Goal: Information Seeking & Learning: Learn about a topic

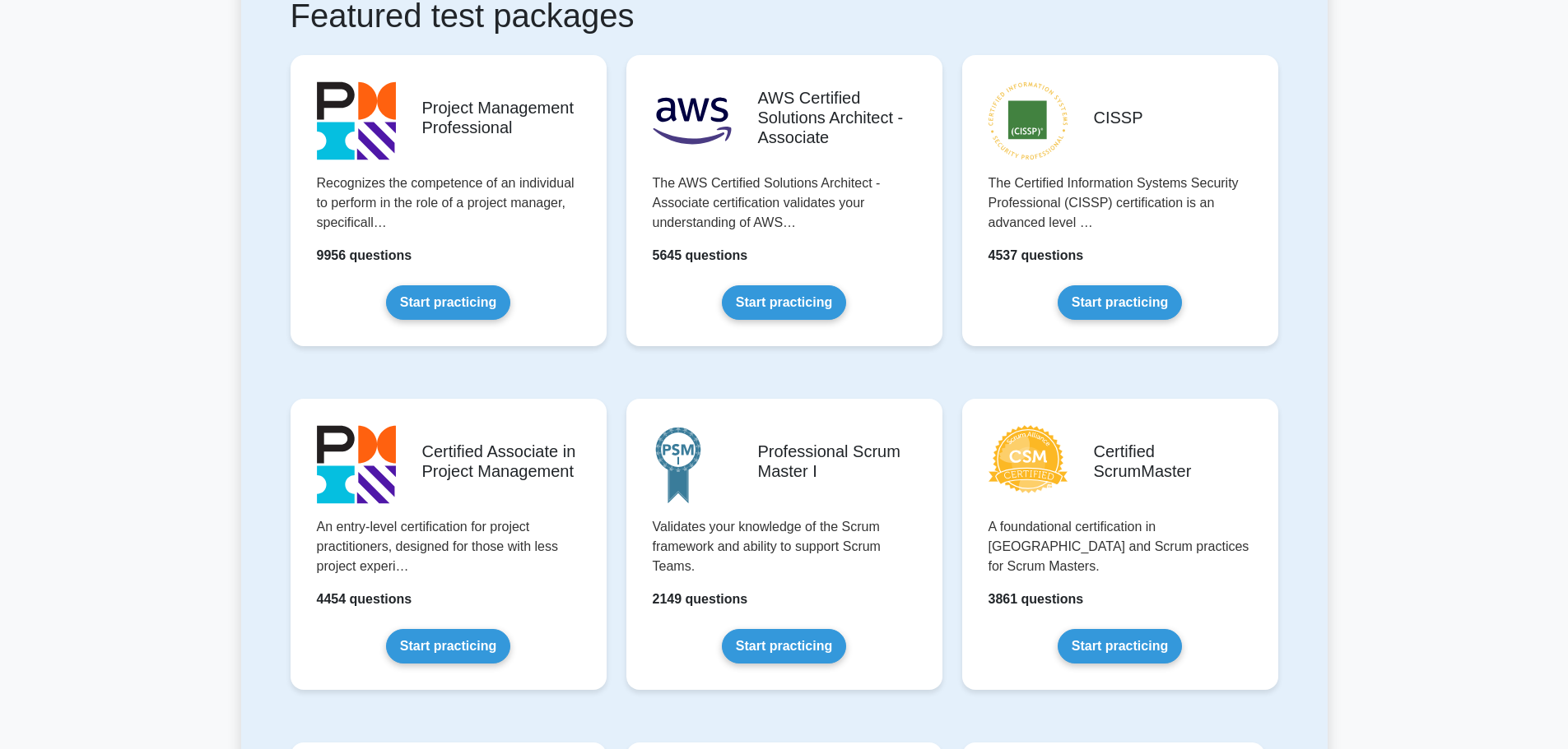
scroll to position [329, 0]
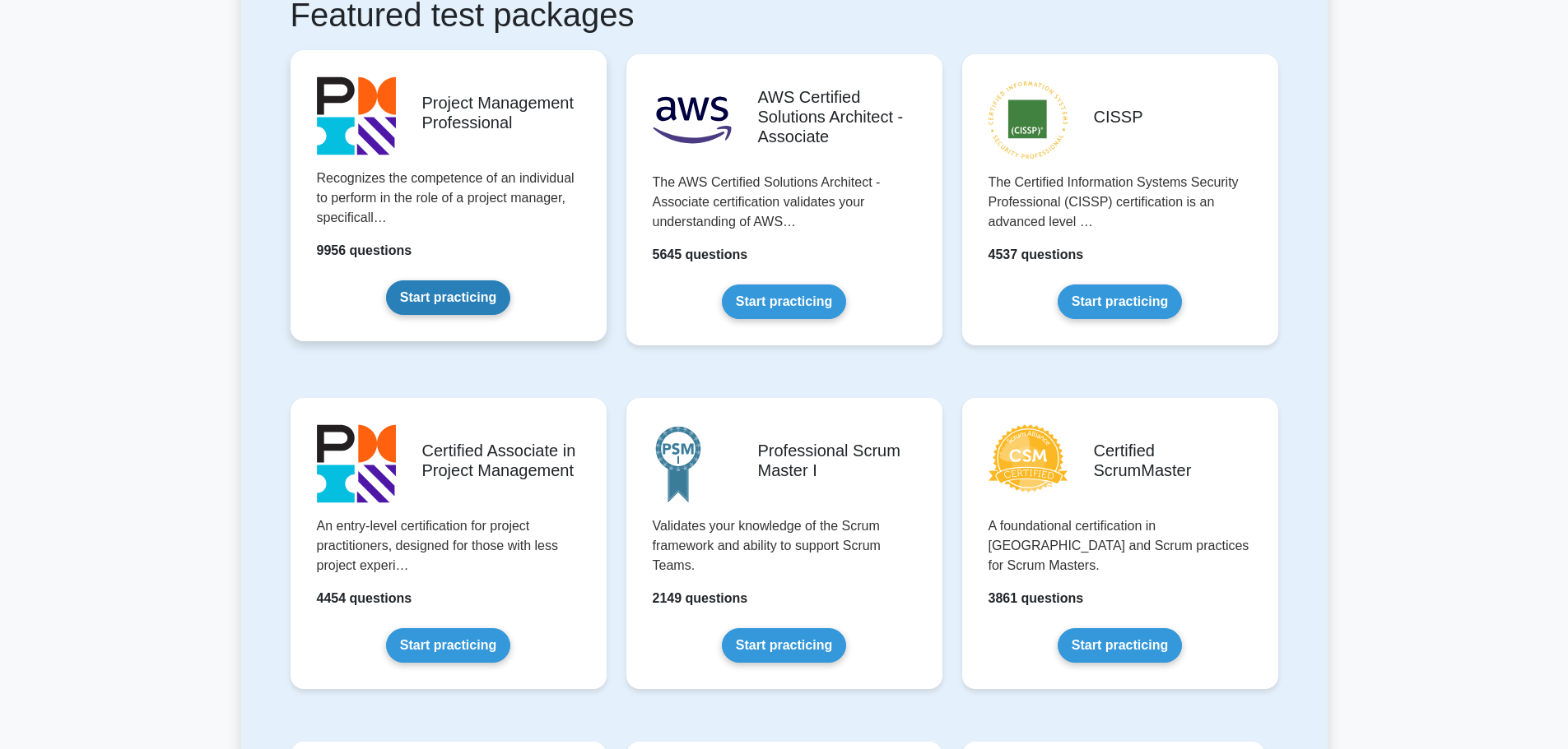
click at [466, 312] on link "Start practicing" at bounding box center [449, 298] width 125 height 35
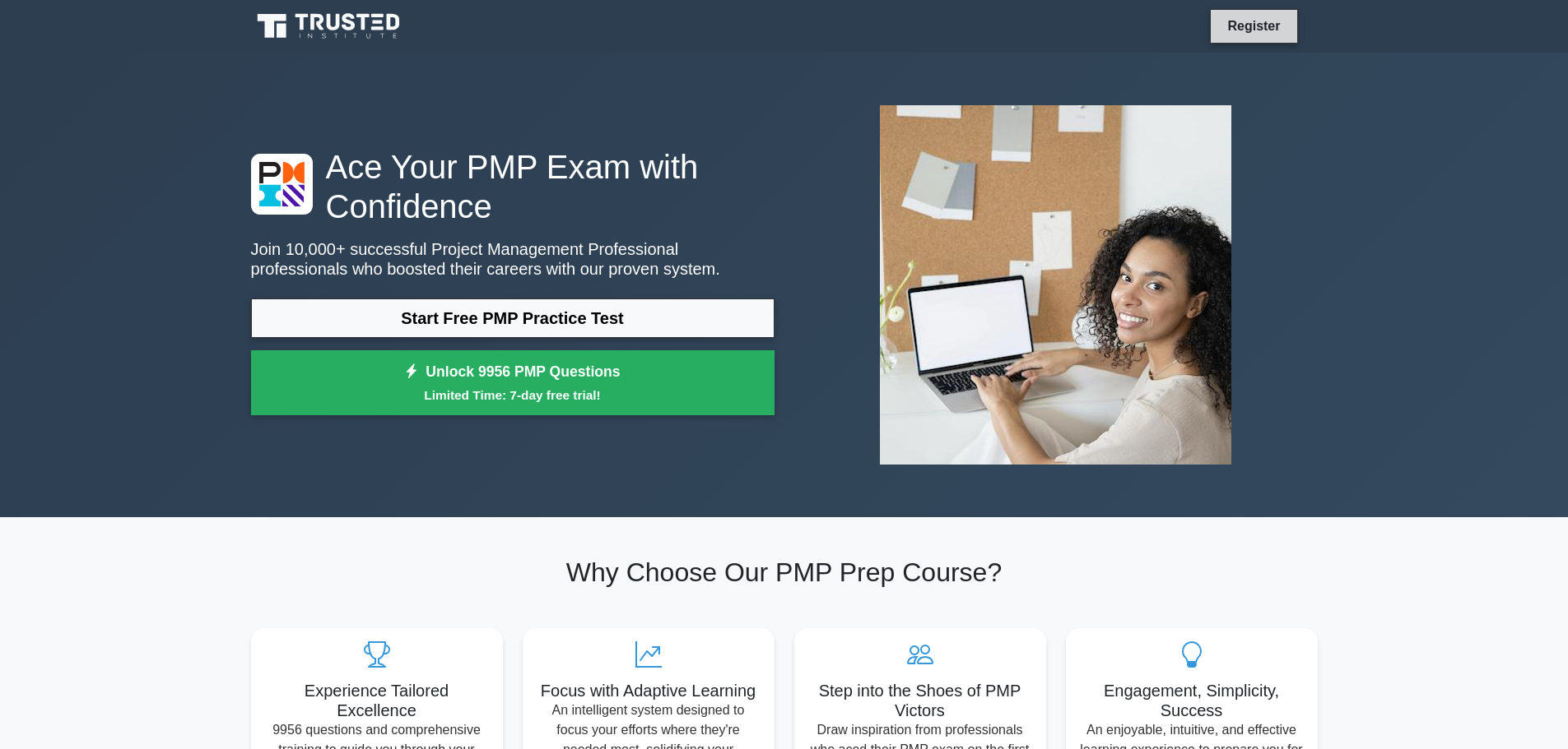
click at [1260, 18] on link "Register" at bounding box center [1254, 25] width 72 height 20
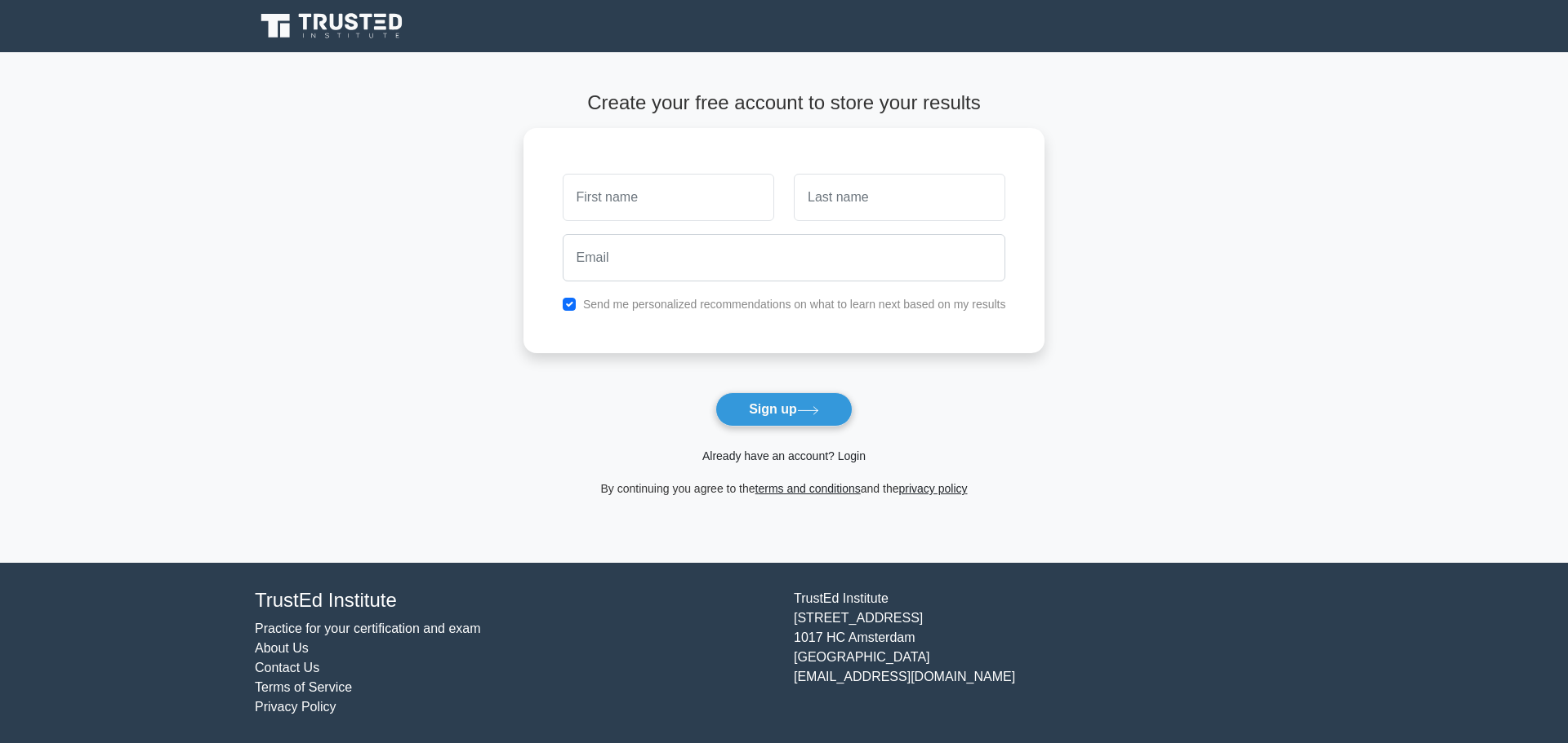
click at [797, 454] on link "Already have an account? Login" at bounding box center [783, 456] width 163 height 14
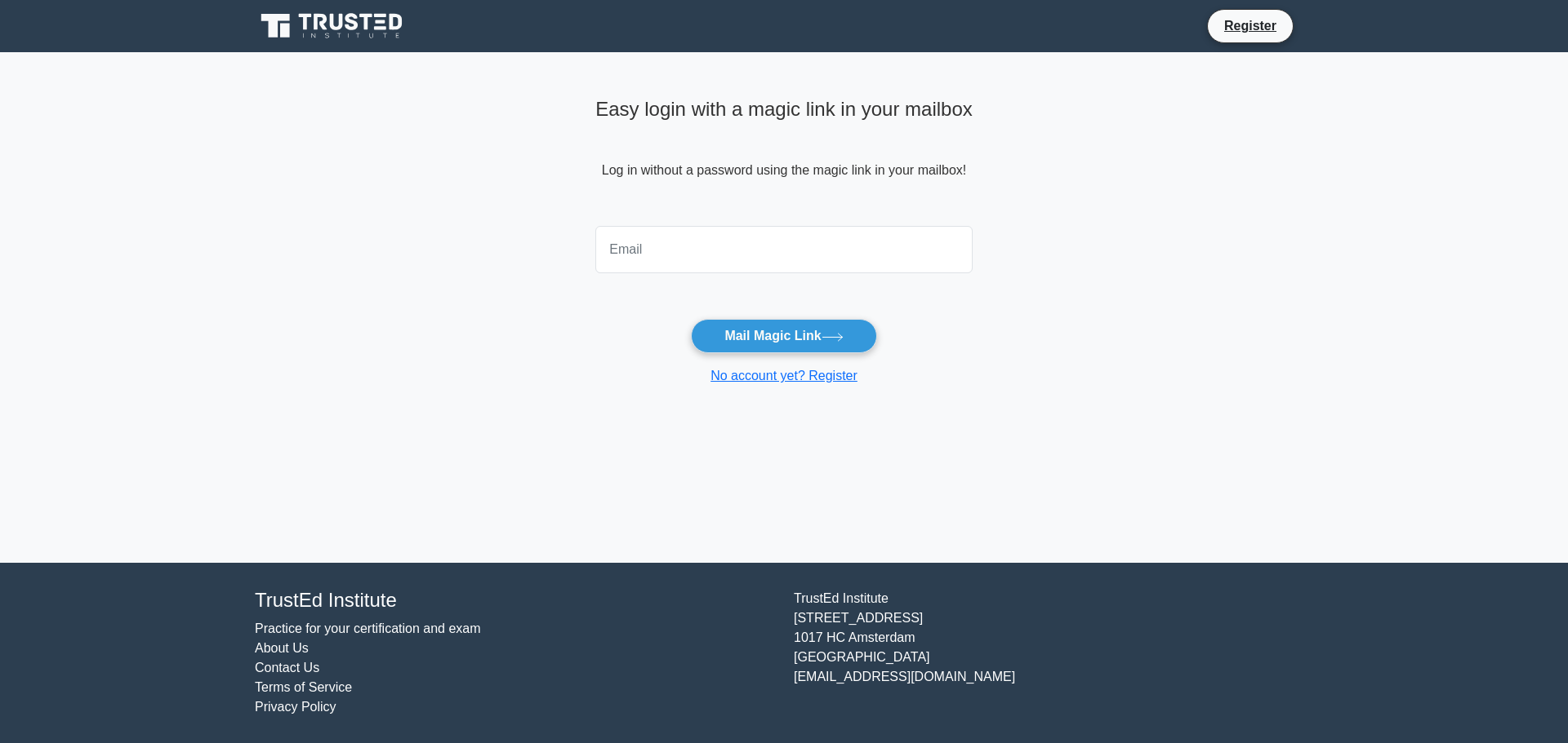
click at [755, 251] on input "email" at bounding box center [783, 249] width 378 height 47
type input "sandiesoduro@gmail.com"
click at [748, 335] on button "Mail Magic Link" at bounding box center [783, 337] width 185 height 35
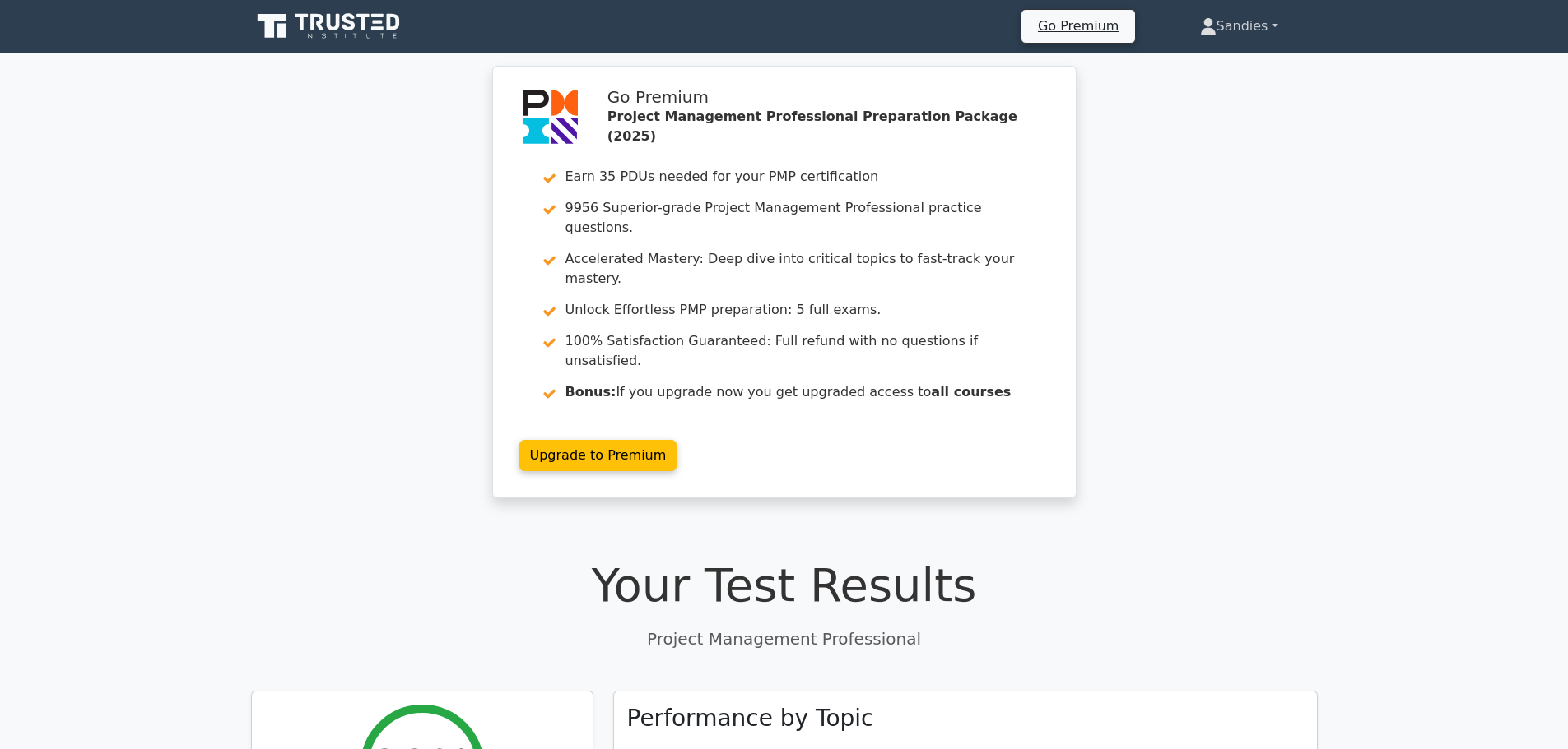
click at [1250, 37] on link "Sandies" at bounding box center [1239, 26] width 158 height 33
click at [380, 41] on icon at bounding box center [330, 26] width 158 height 31
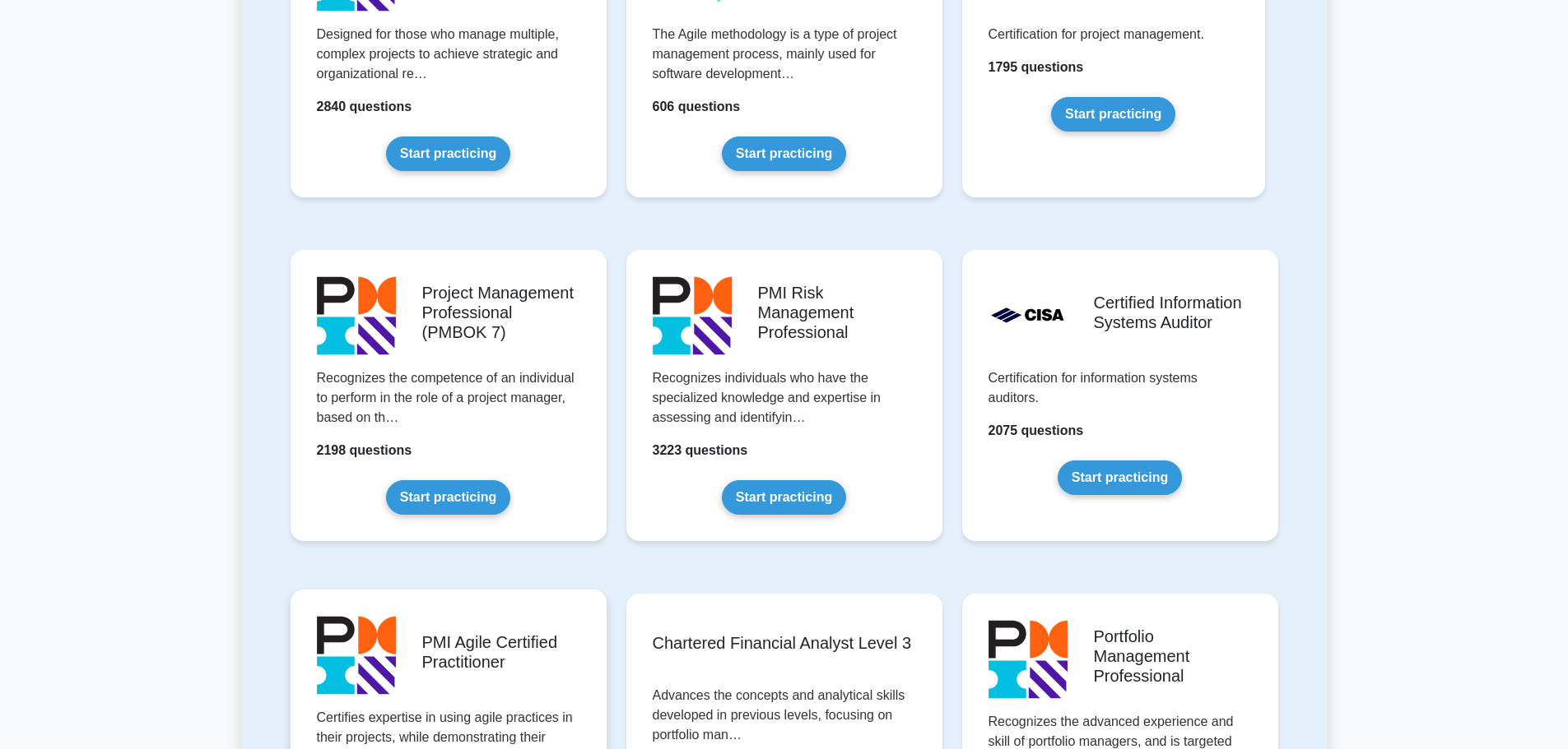
scroll to position [1152, 0]
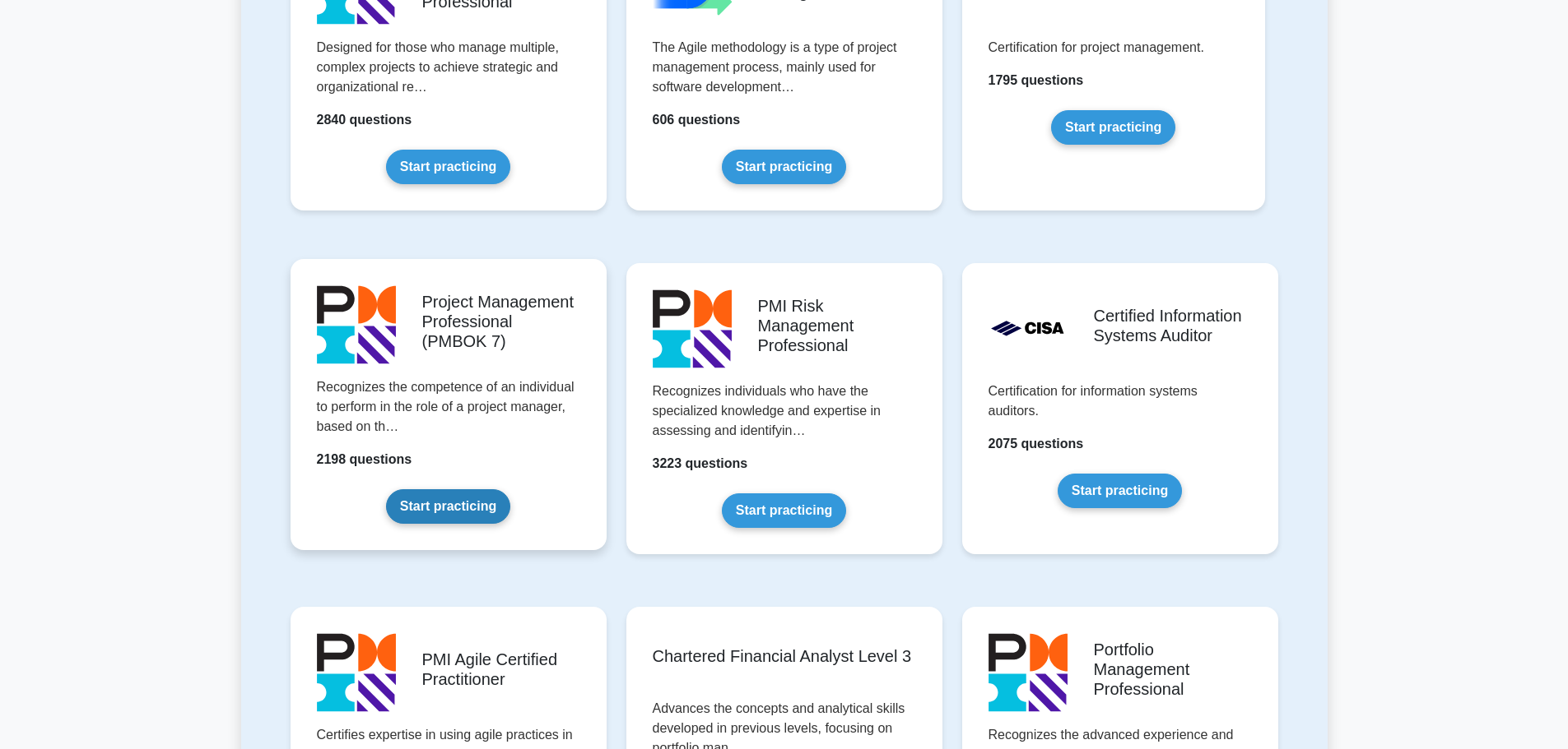
click at [459, 504] on link "Start practicing" at bounding box center [449, 507] width 125 height 35
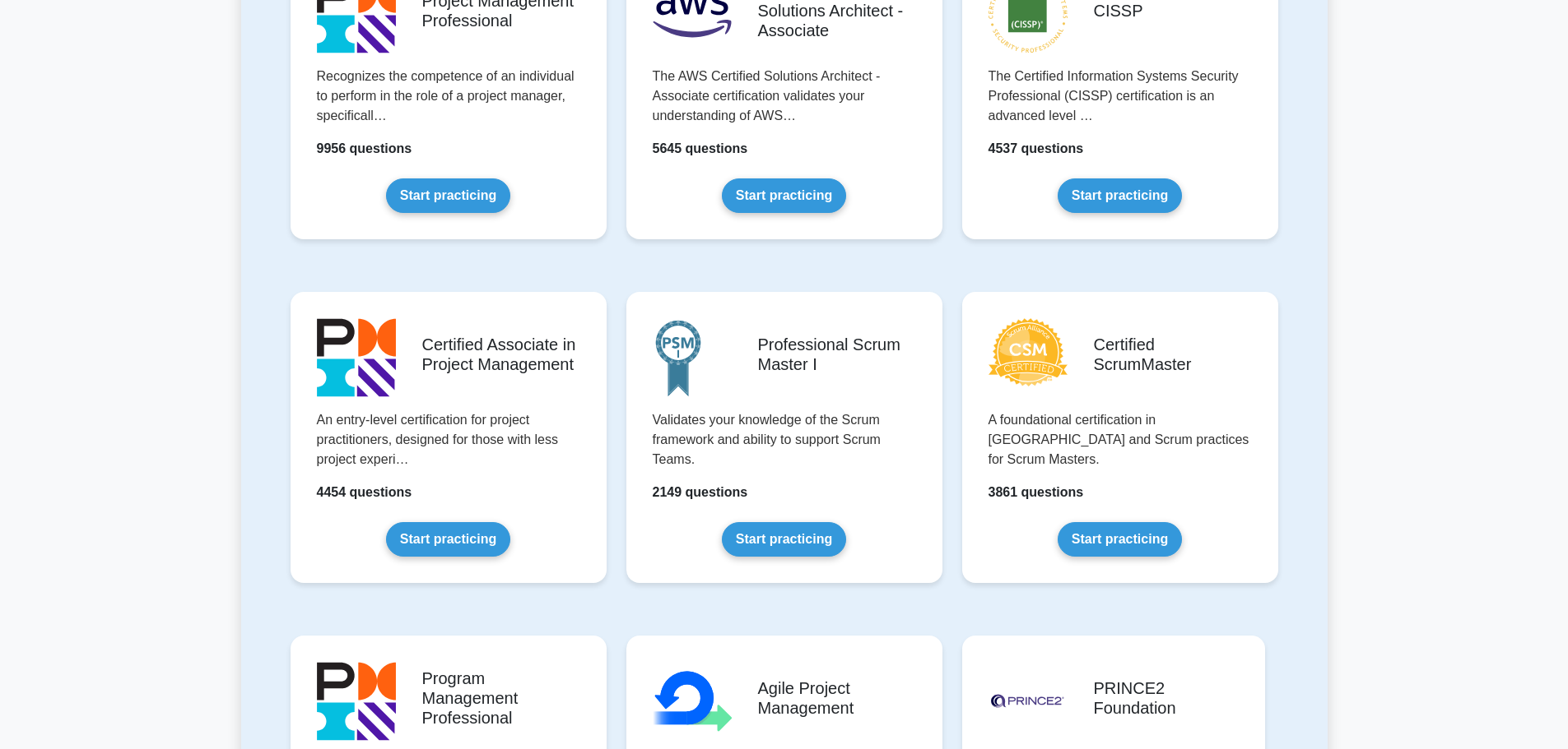
scroll to position [329, 0]
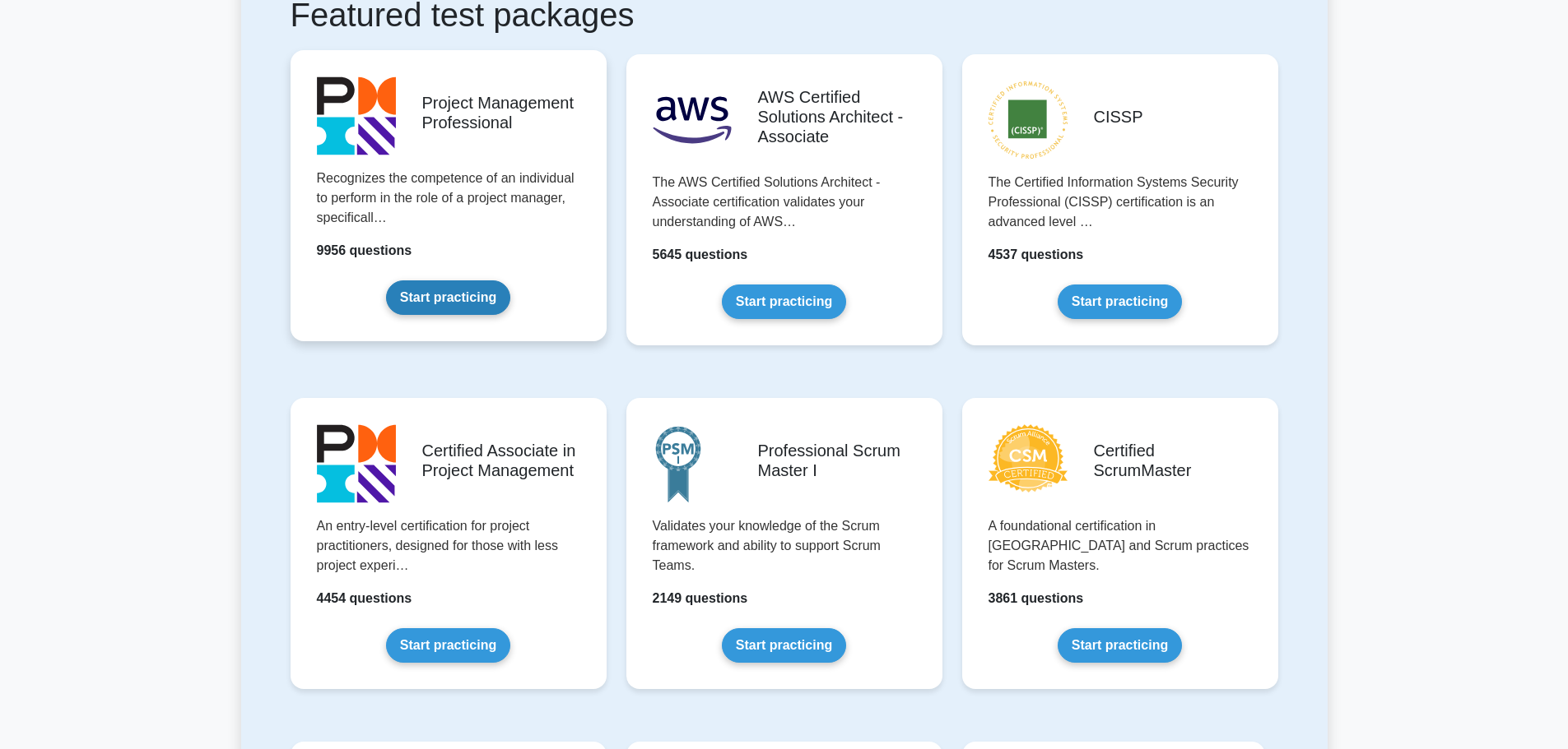
click at [433, 308] on link "Start practicing" at bounding box center [449, 298] width 125 height 35
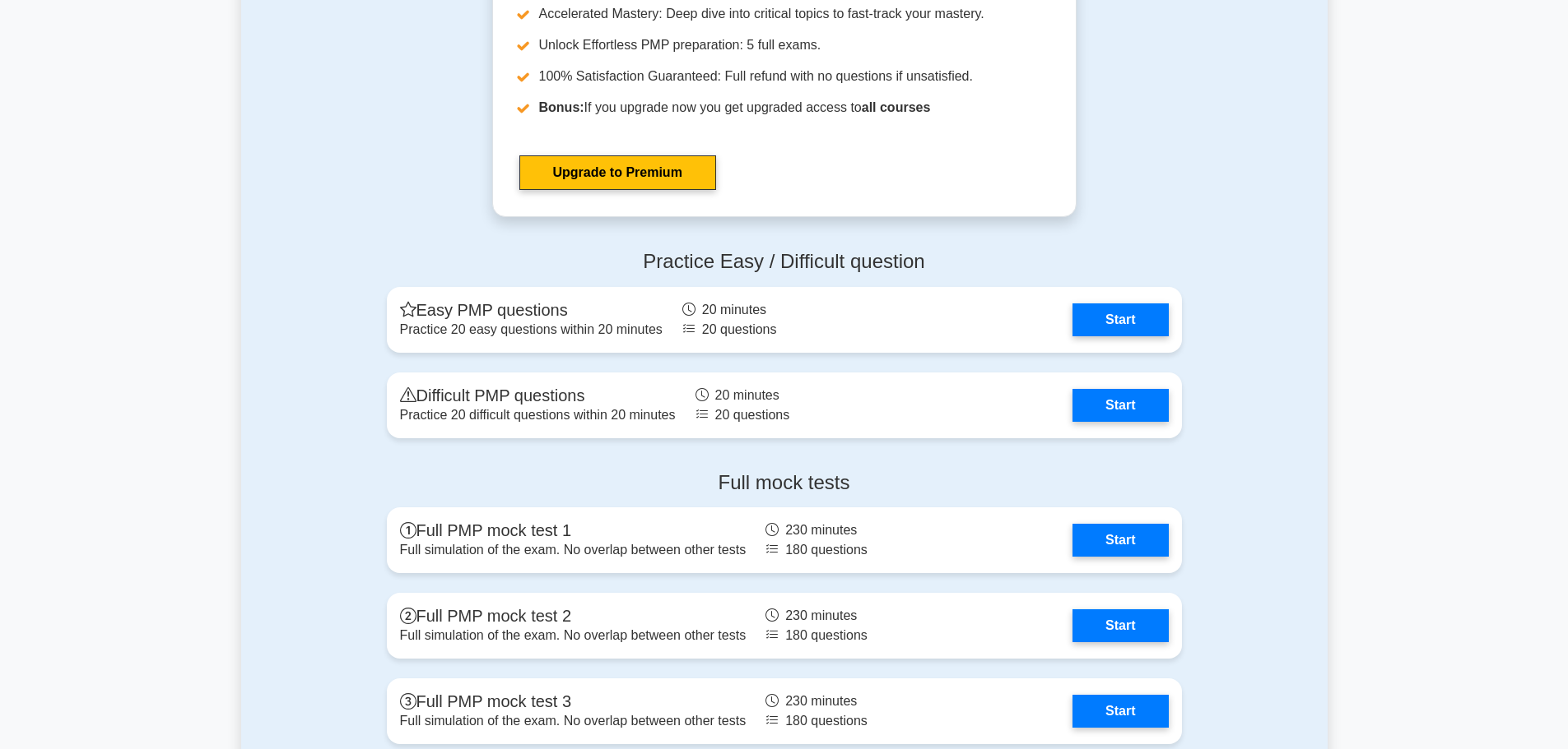
scroll to position [5759, 0]
